Goal: Transaction & Acquisition: Purchase product/service

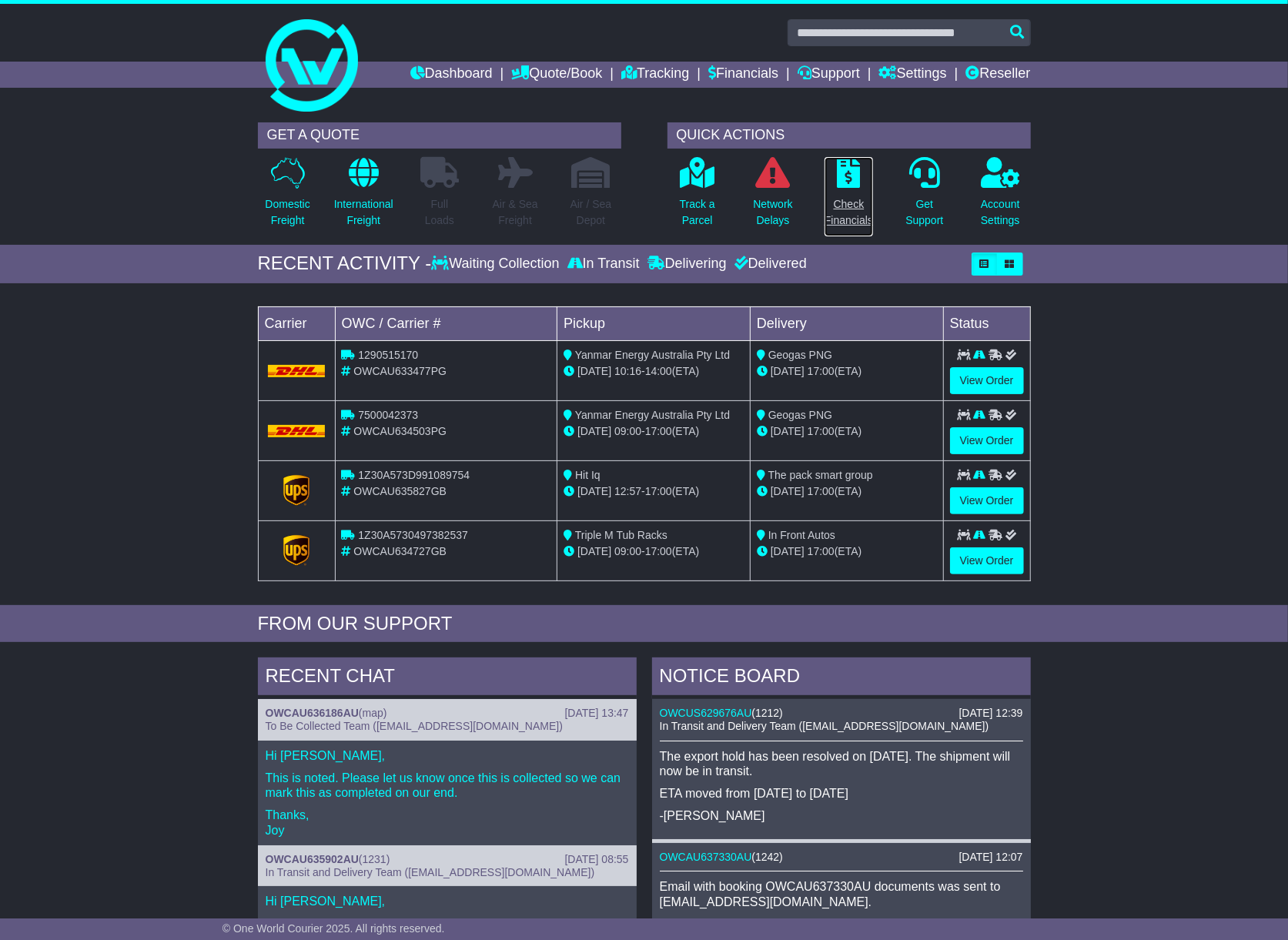
click at [848, 200] on p "Check Financials" at bounding box center [848, 213] width 48 height 33
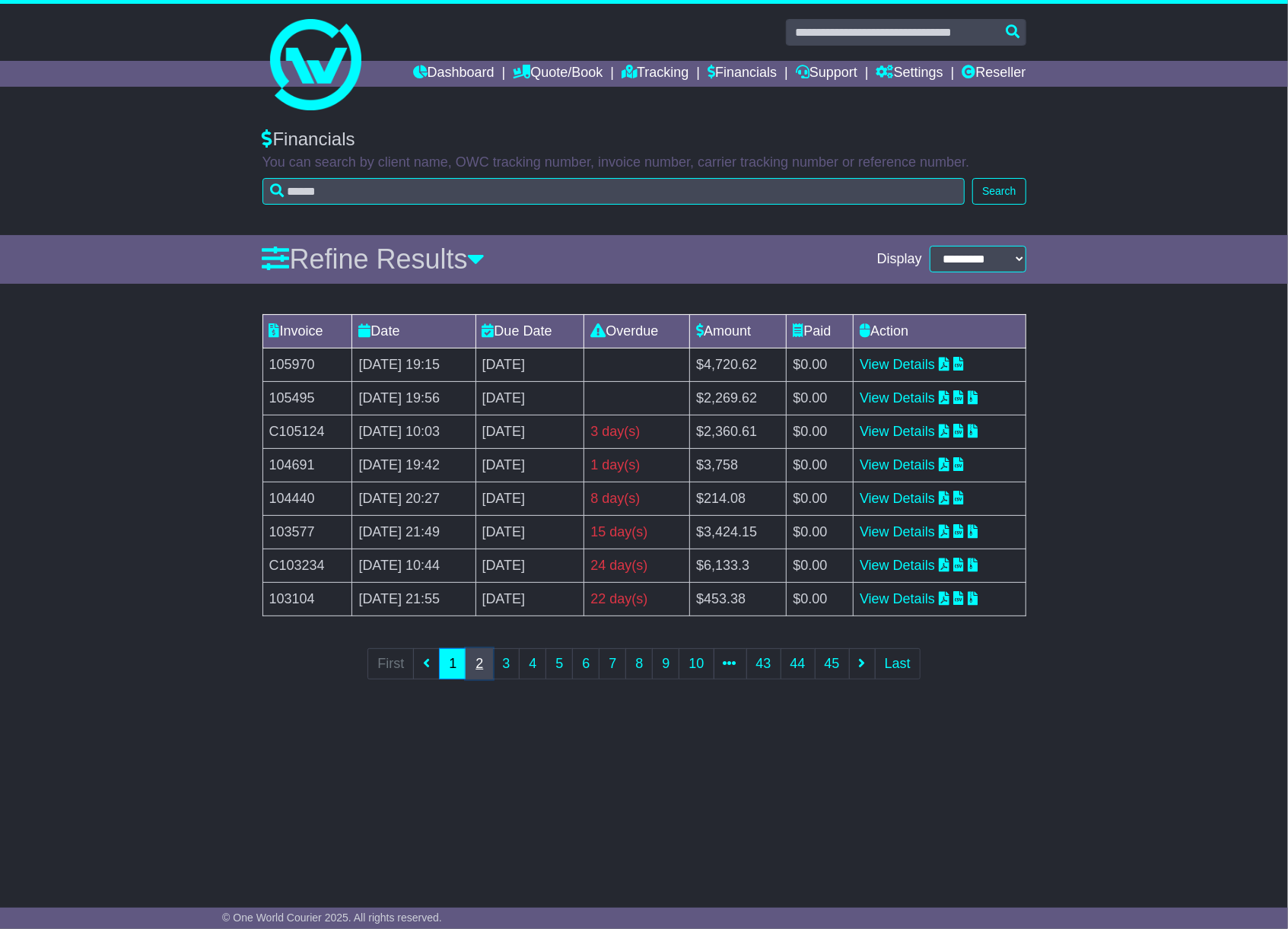
click at [472, 661] on link "2" at bounding box center [479, 663] width 28 height 31
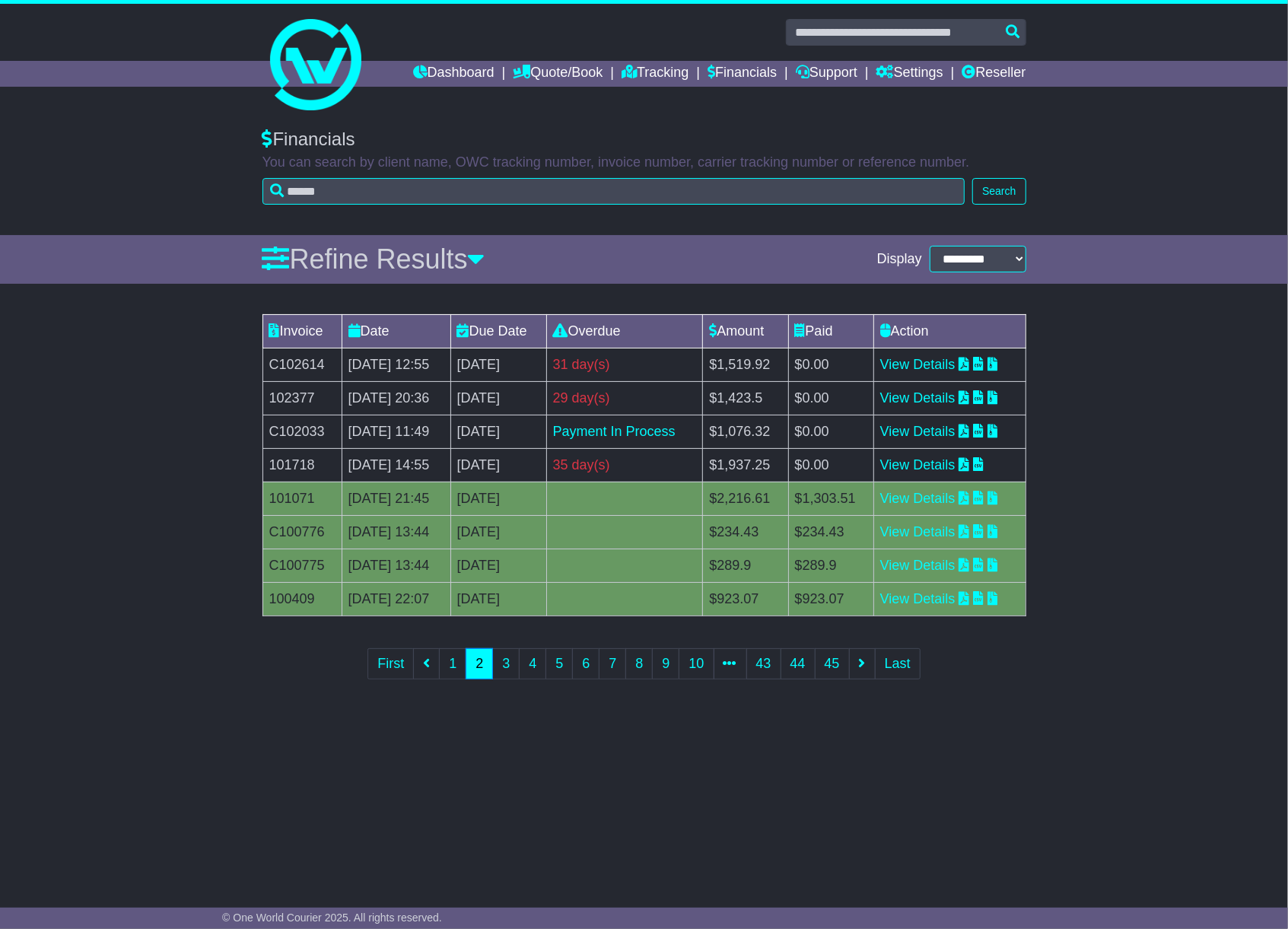
drag, startPoint x: 229, startPoint y: 796, endPoint x: 225, endPoint y: 732, distance: 64.1
click at [217, 796] on div "**********" at bounding box center [644, 498] width 1288 height 770
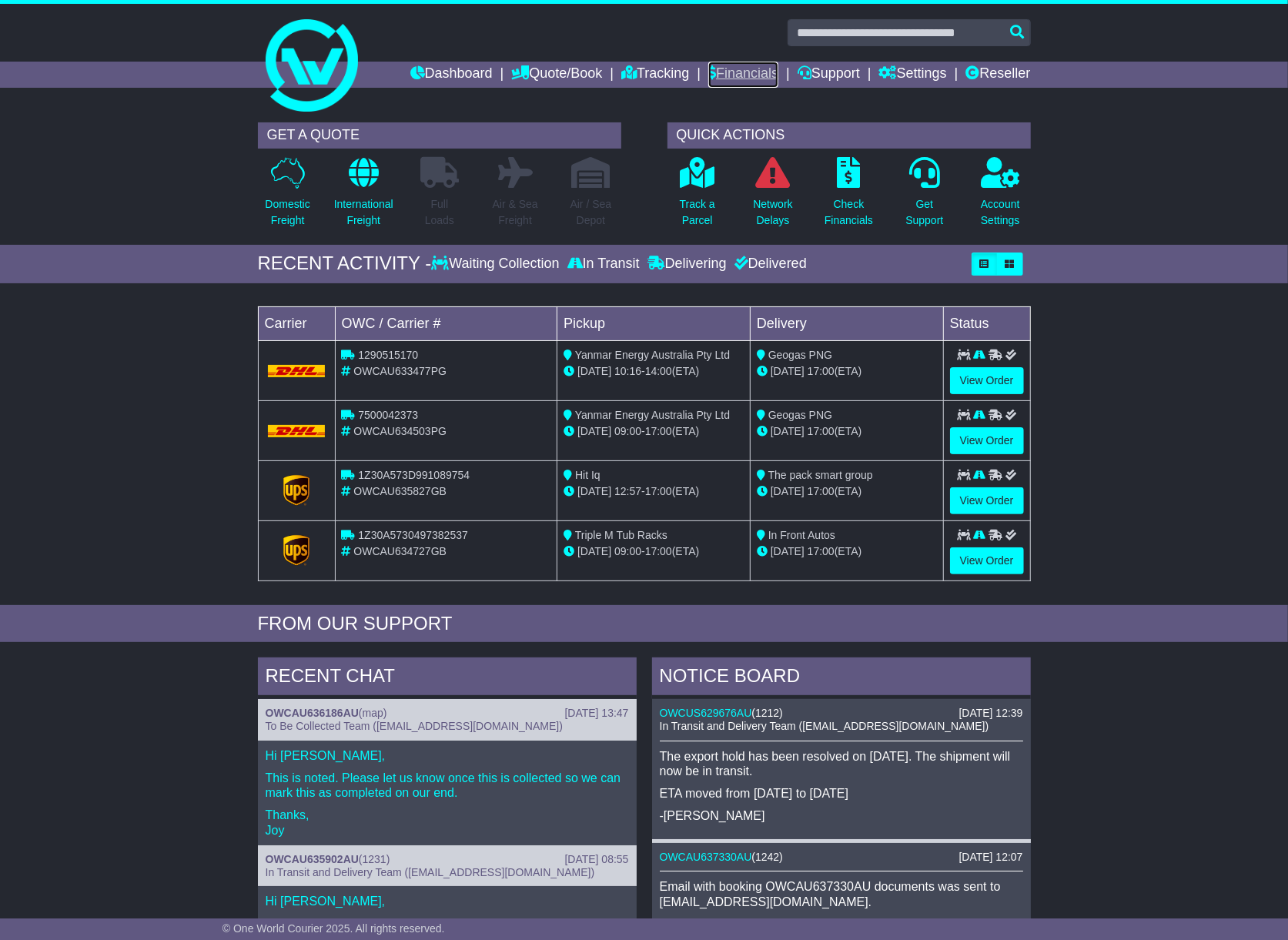
click at [735, 75] on link "Financials" at bounding box center [743, 74] width 70 height 26
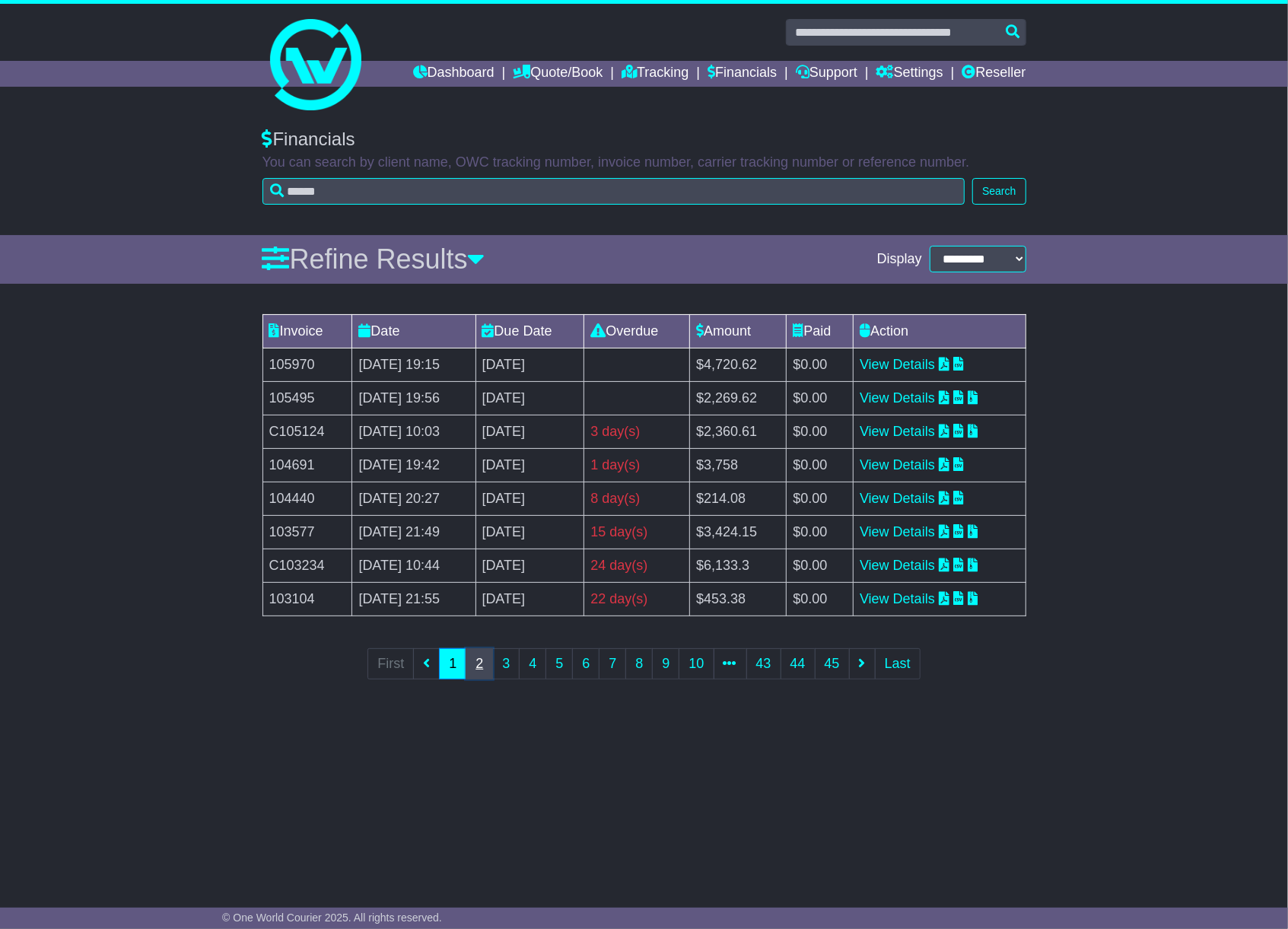
click at [469, 664] on link "2" at bounding box center [479, 663] width 28 height 31
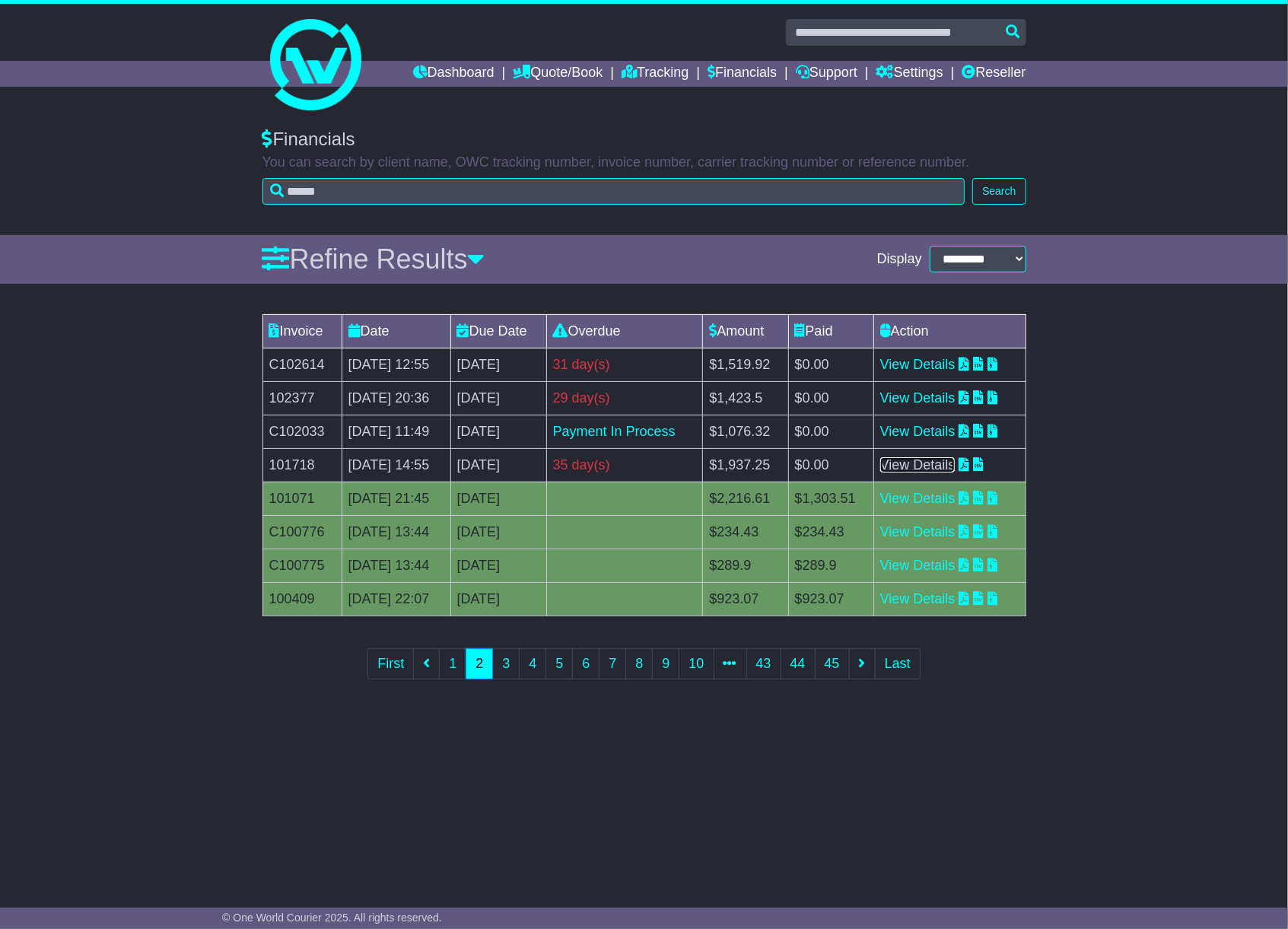
click at [938, 466] on link "View Details" at bounding box center [918, 464] width 75 height 15
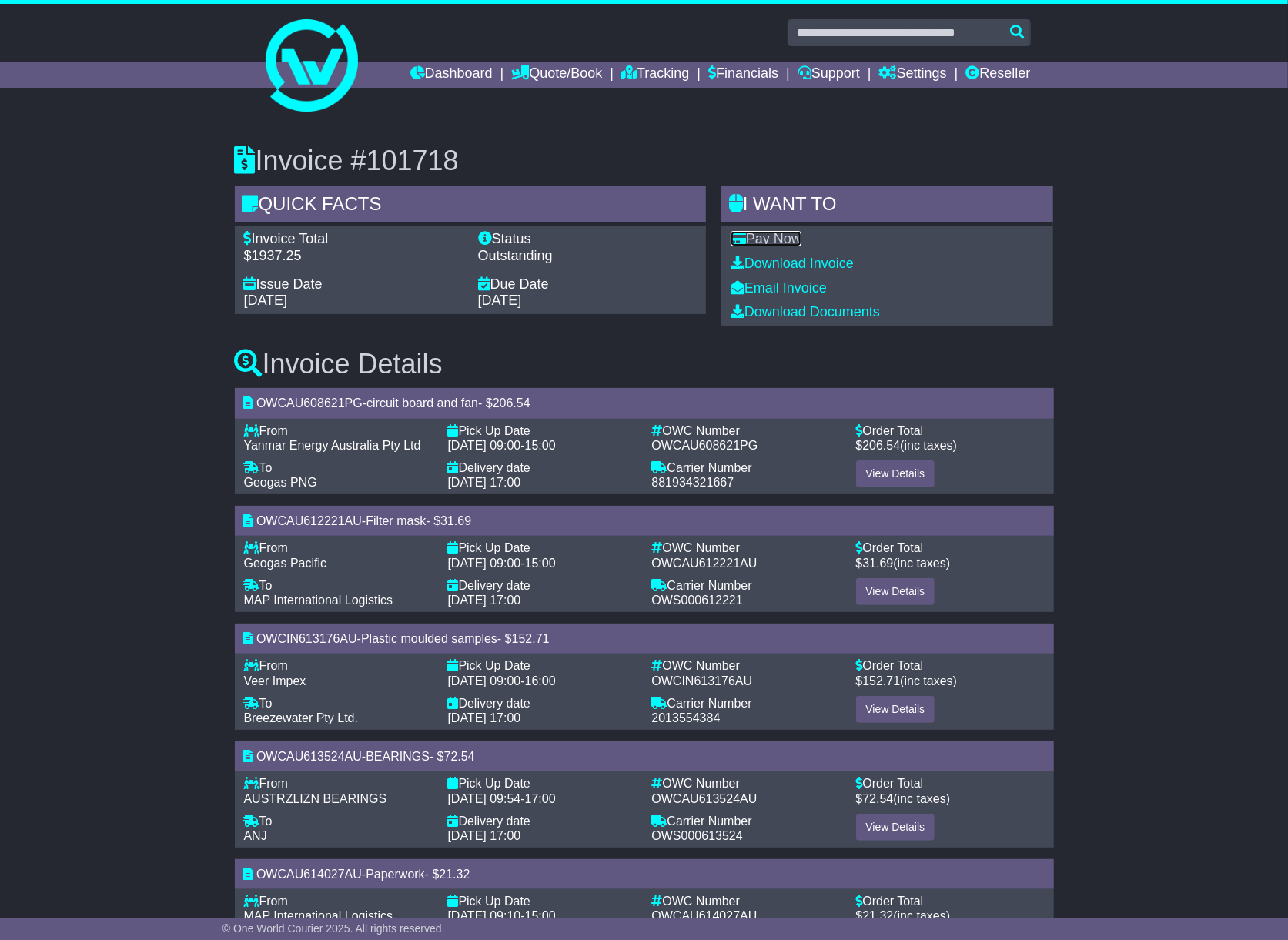
click at [784, 234] on link "Pay Now" at bounding box center [766, 238] width 71 height 15
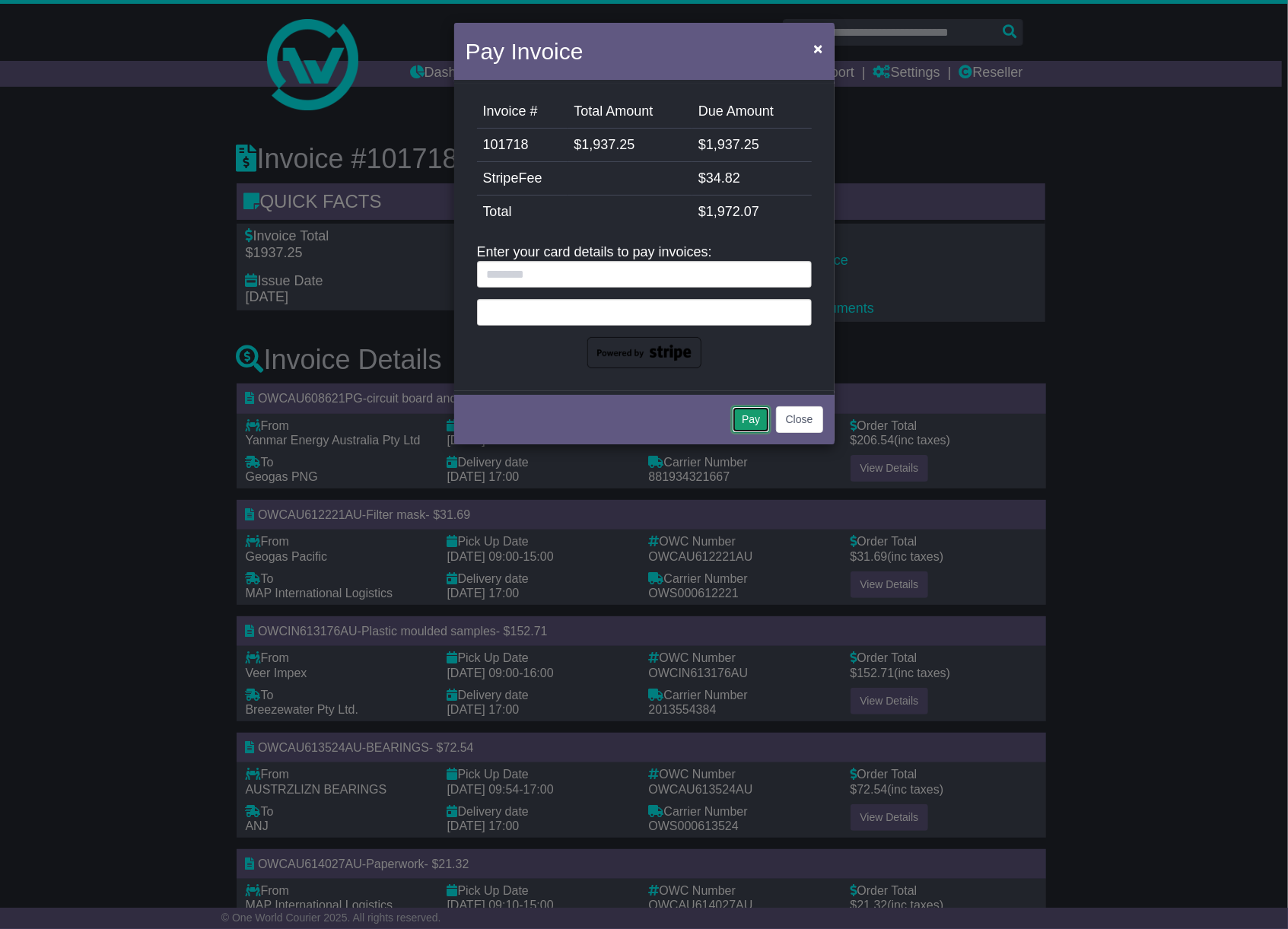
click at [749, 409] on button "Pay" at bounding box center [750, 420] width 38 height 27
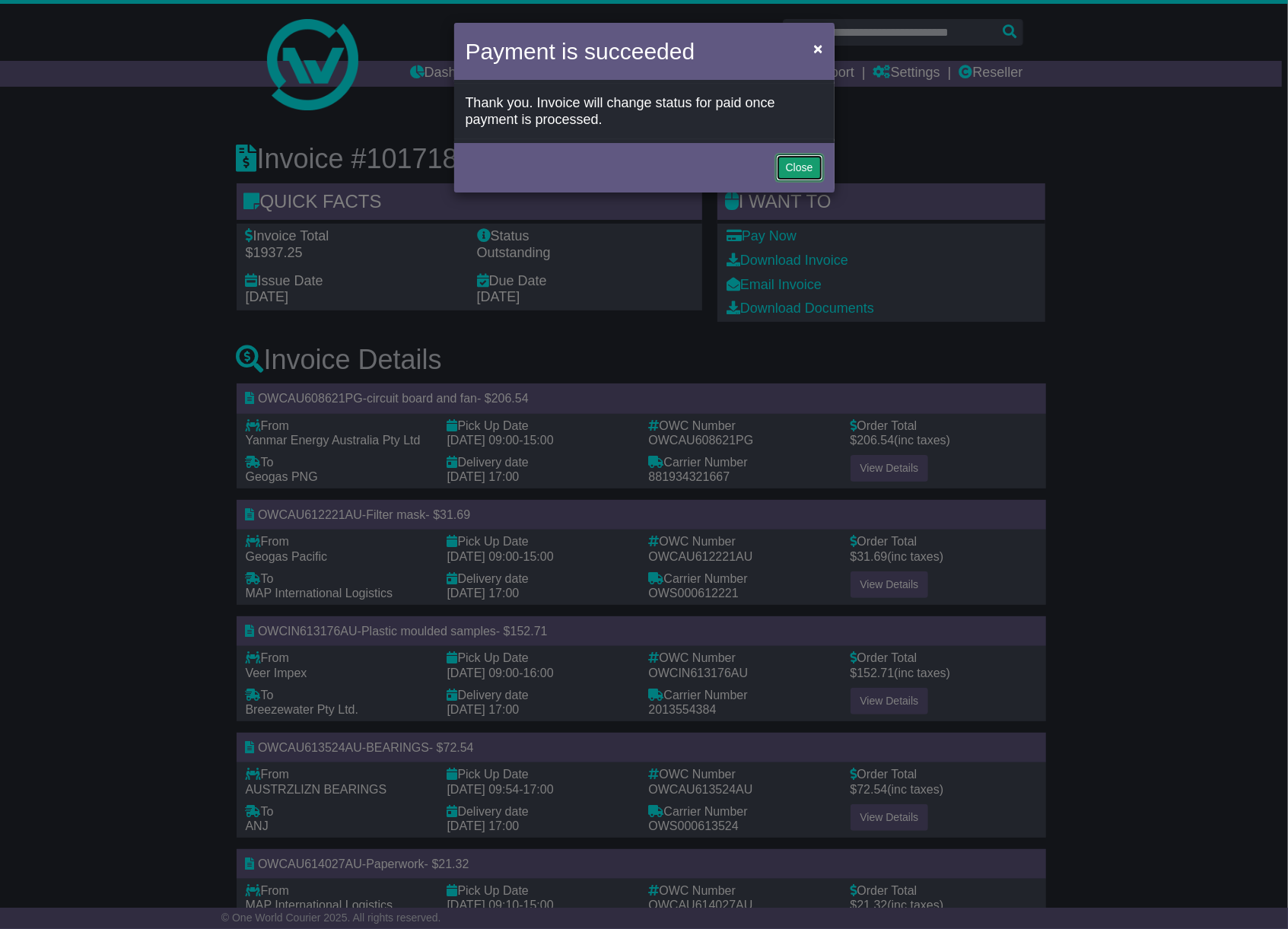
click at [810, 160] on button "Close" at bounding box center [800, 168] width 48 height 27
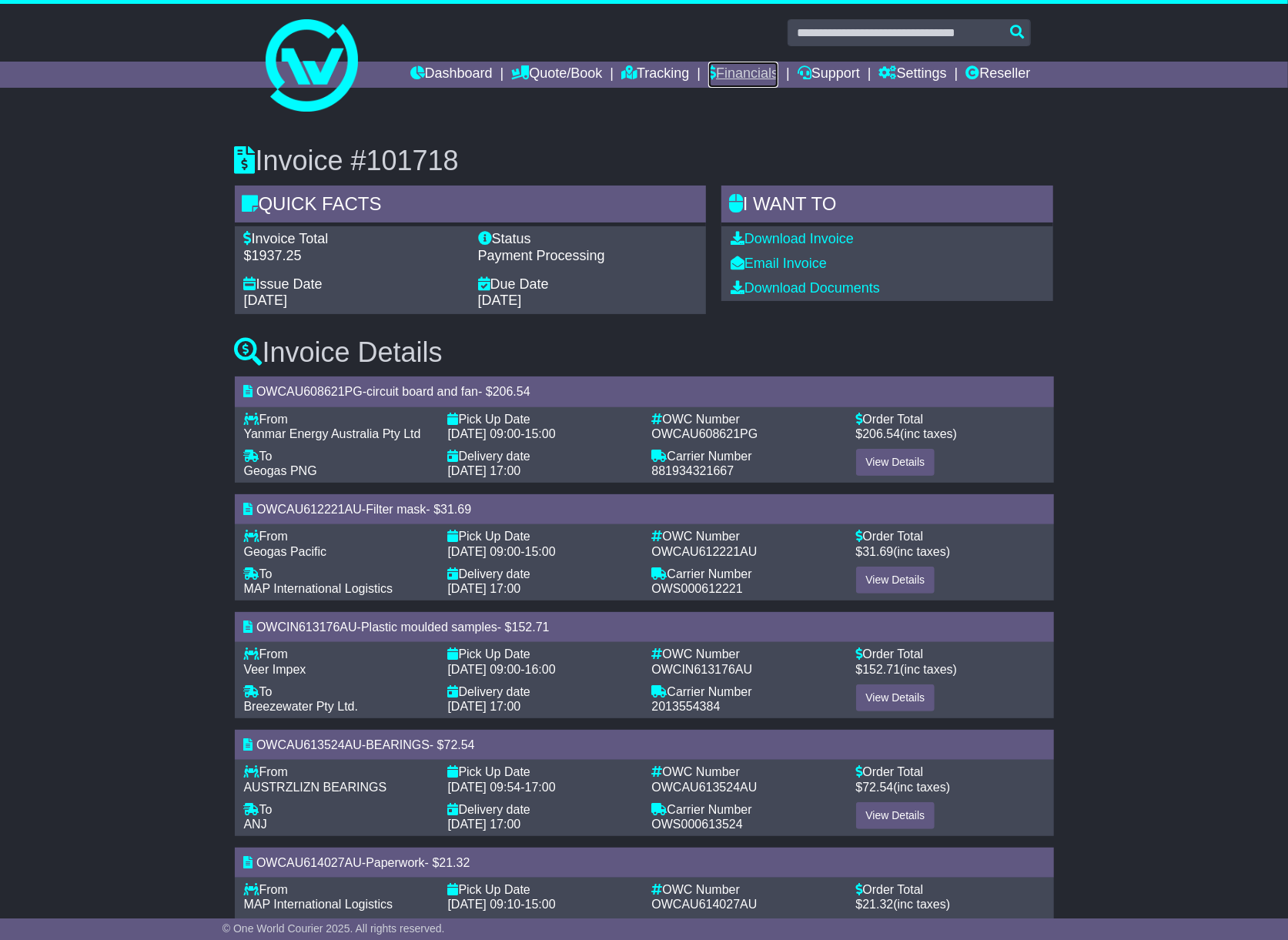
click at [725, 72] on link "Financials" at bounding box center [743, 74] width 70 height 26
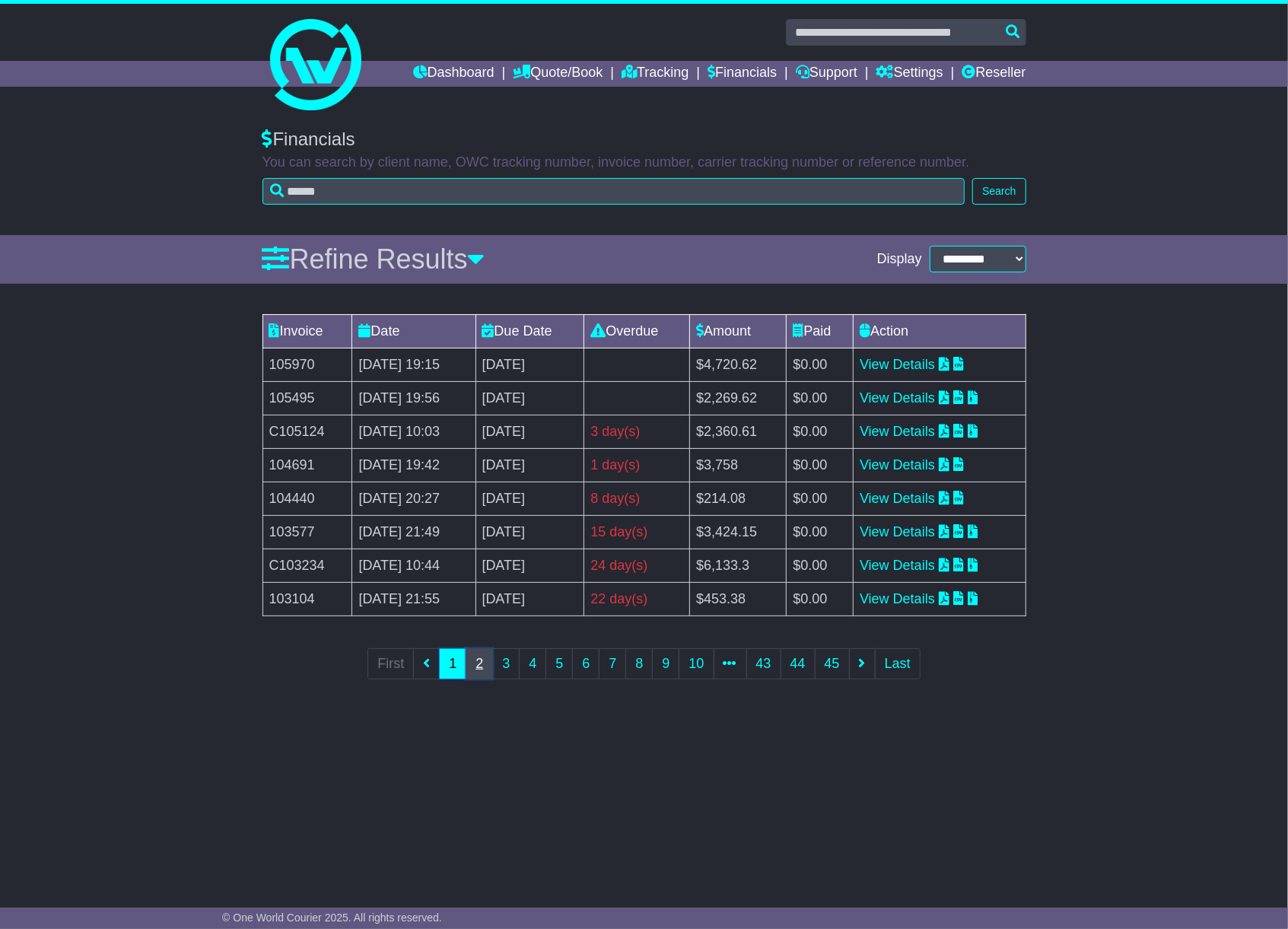
click at [477, 670] on link "2" at bounding box center [479, 663] width 28 height 31
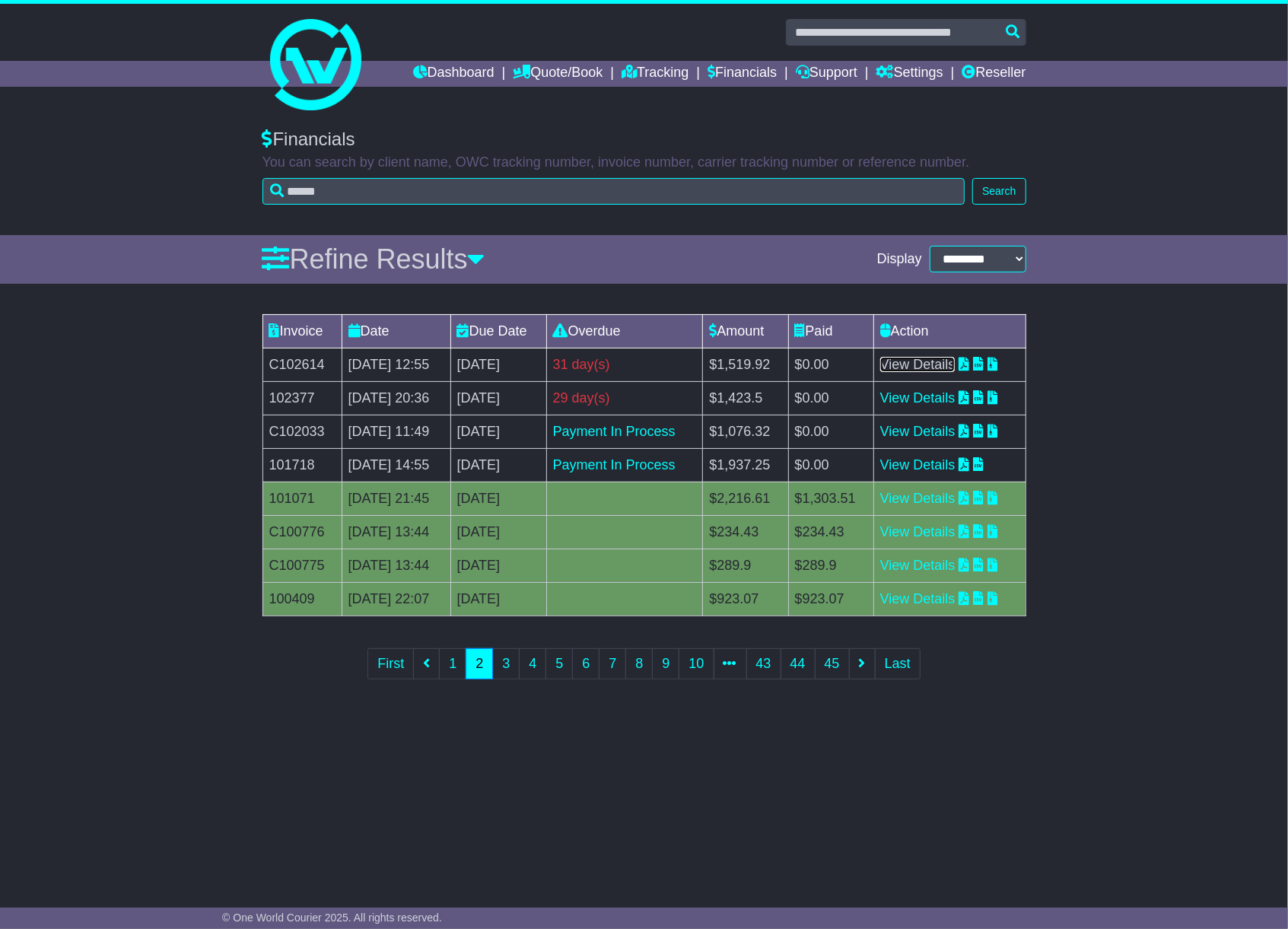
click at [946, 362] on link "View Details" at bounding box center [918, 364] width 75 height 15
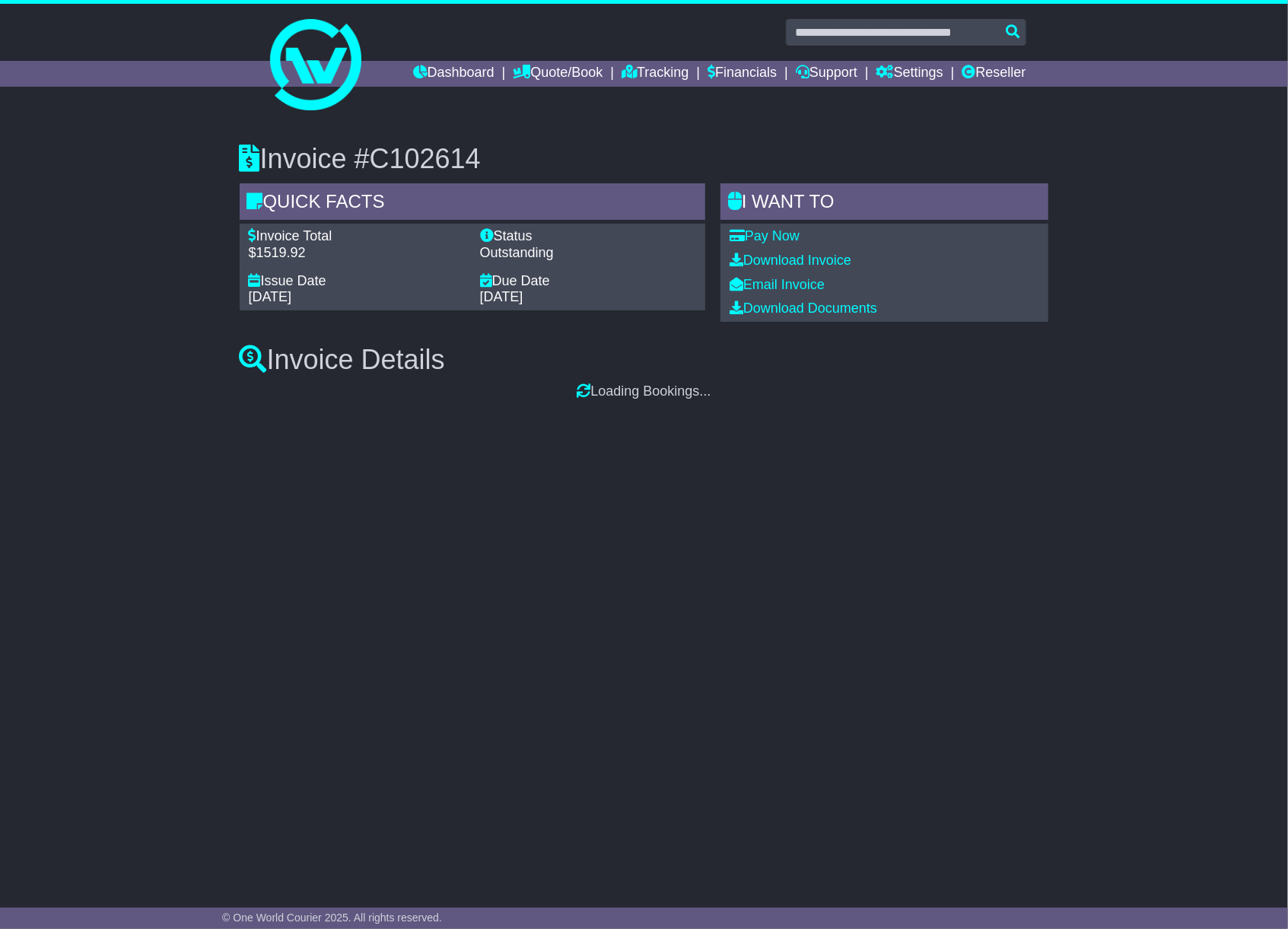
click at [779, 235] on link "Pay Now" at bounding box center [765, 235] width 70 height 15
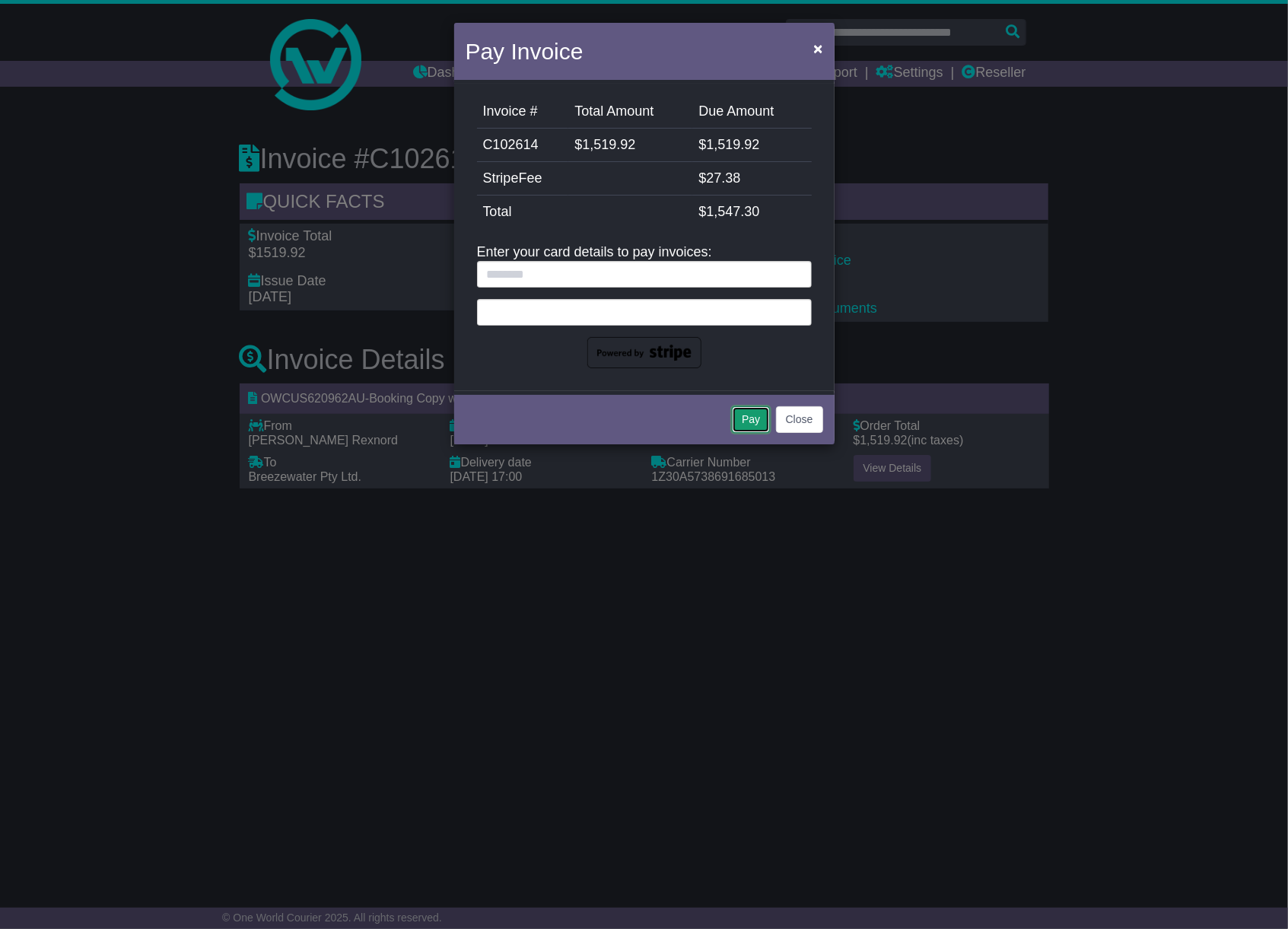
click at [756, 420] on button "Pay" at bounding box center [750, 420] width 38 height 27
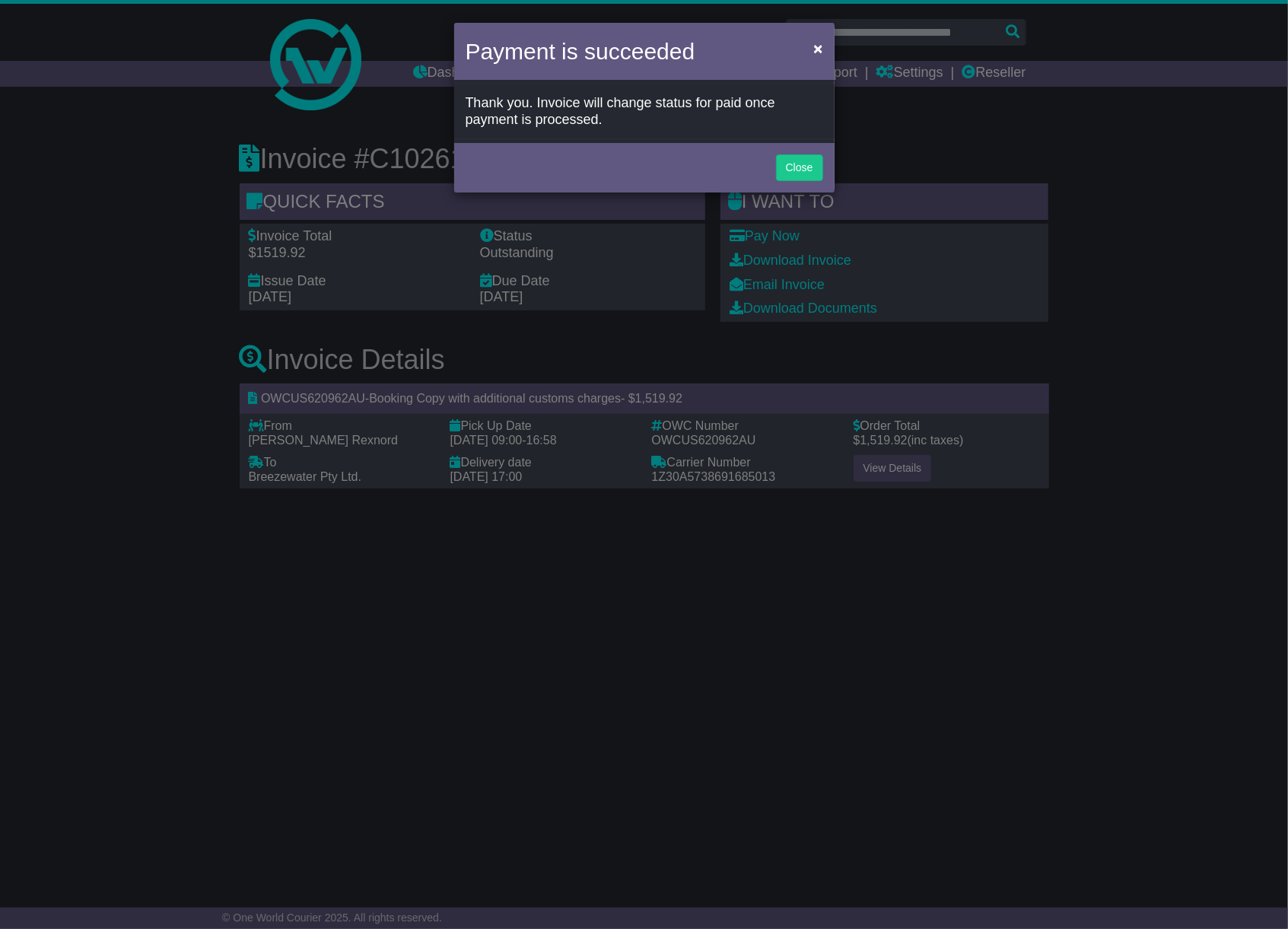
click at [771, 155] on div "Close" at bounding box center [644, 165] width 381 height 53
click at [802, 159] on button "Close" at bounding box center [800, 168] width 48 height 27
